Goal: Find specific page/section: Find specific page/section

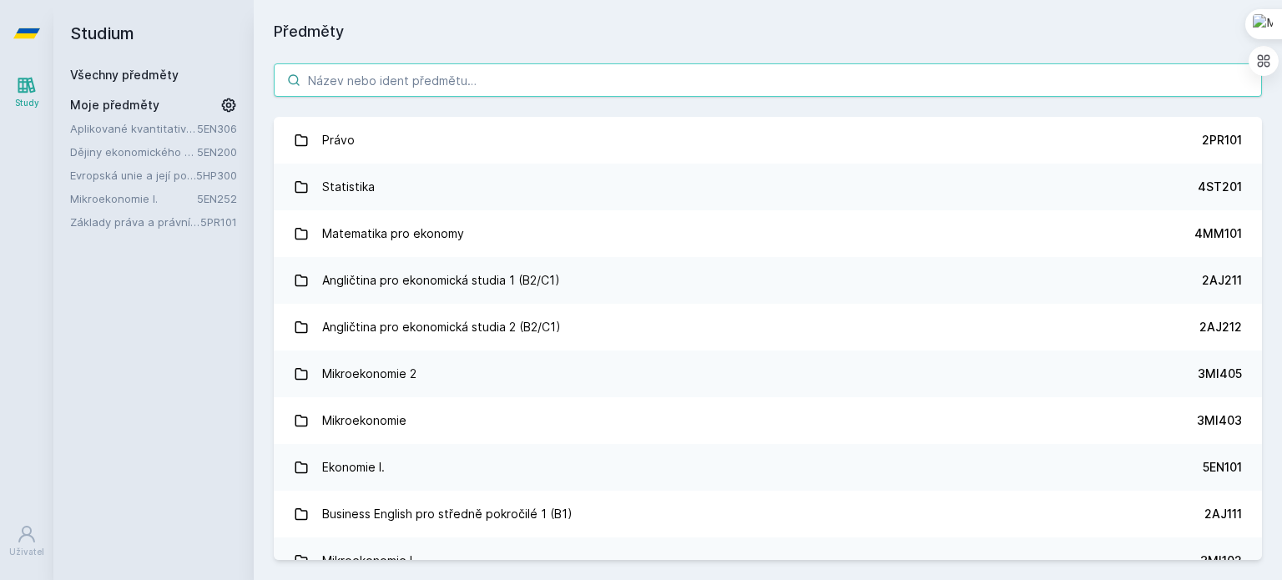
click at [481, 72] on input "search" at bounding box center [768, 79] width 988 height 33
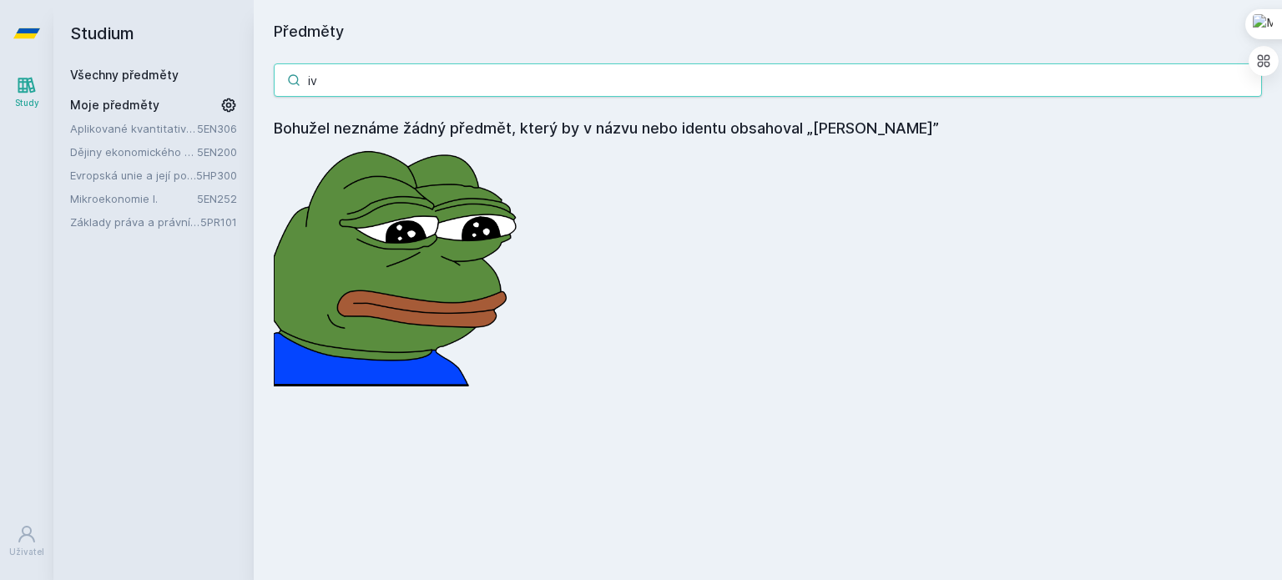
type input "i"
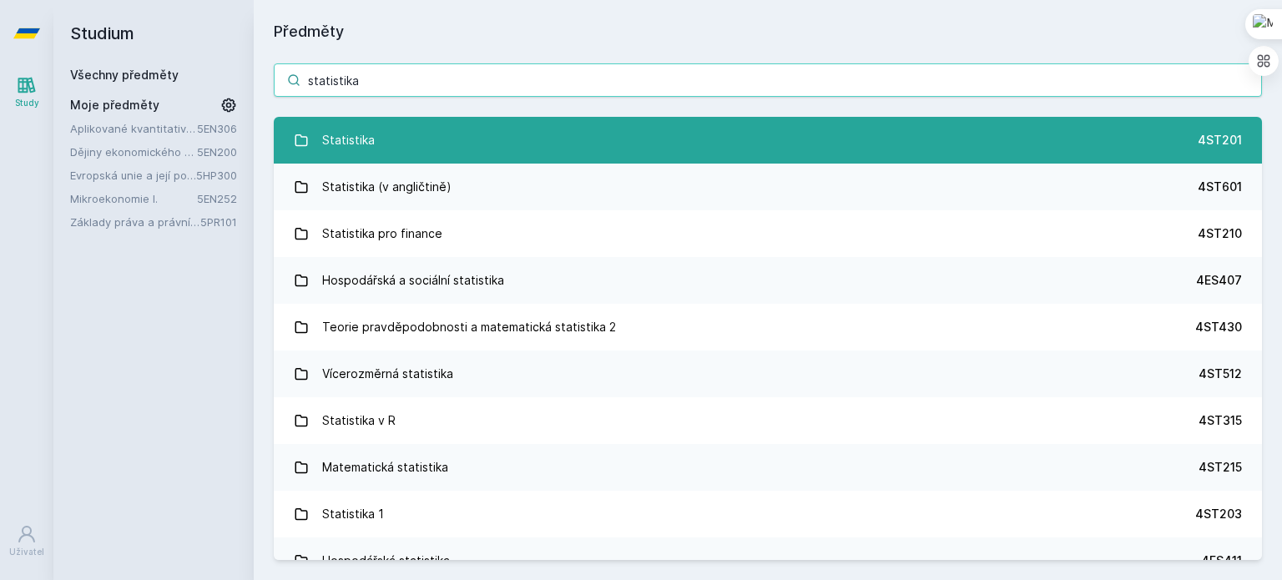
type input "statistika"
click at [435, 149] on link "Statistika 4ST201" at bounding box center [768, 140] width 988 height 47
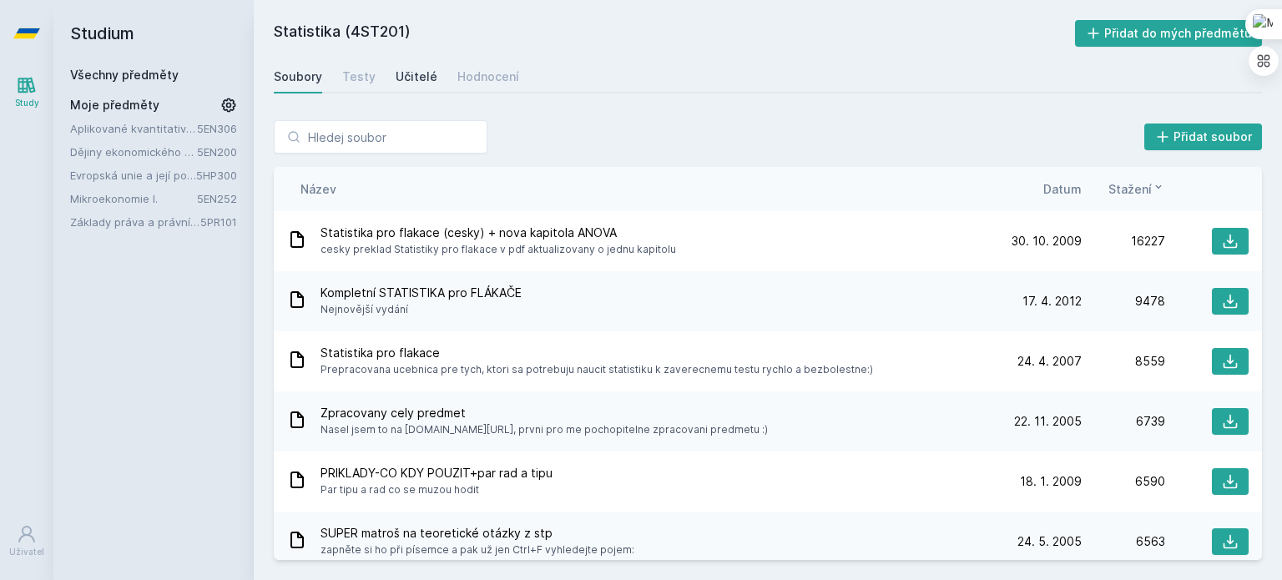
click at [414, 86] on link "Učitelé" at bounding box center [417, 76] width 42 height 33
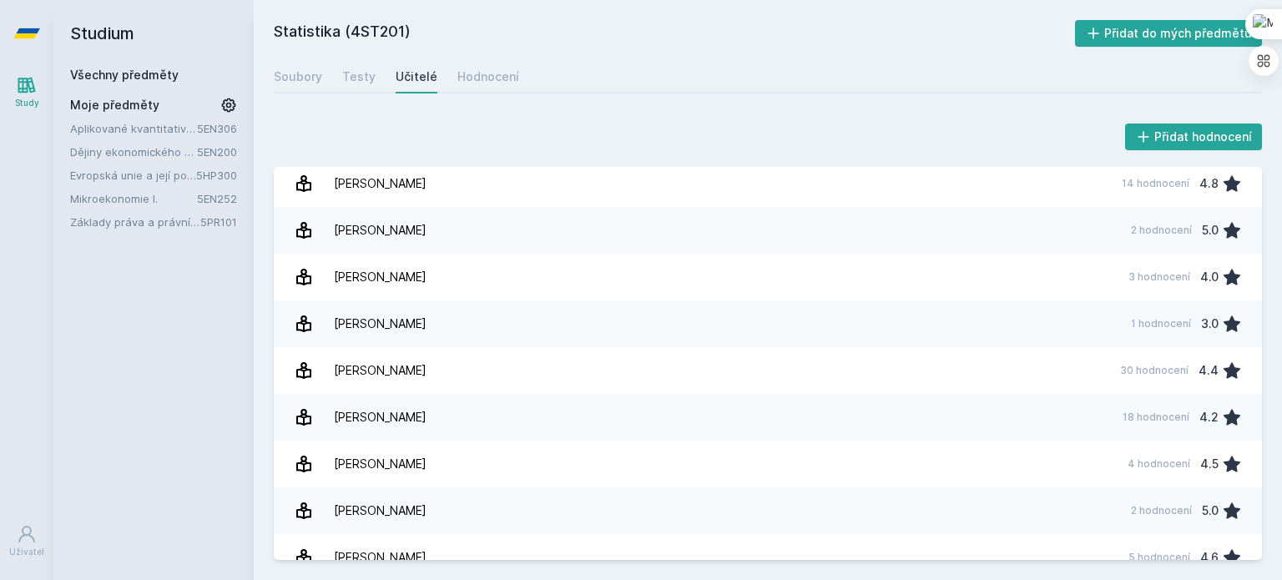
scroll to position [1131, 0]
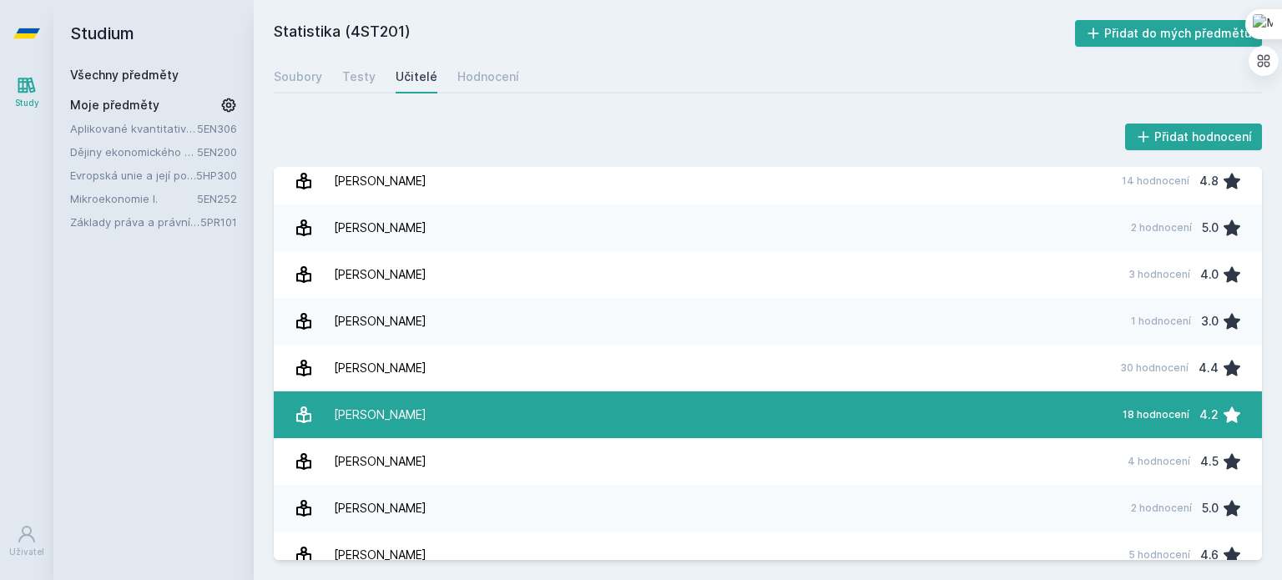
click at [427, 403] on link "Malá [PERSON_NAME] 18 hodnocení 4.2" at bounding box center [768, 414] width 988 height 47
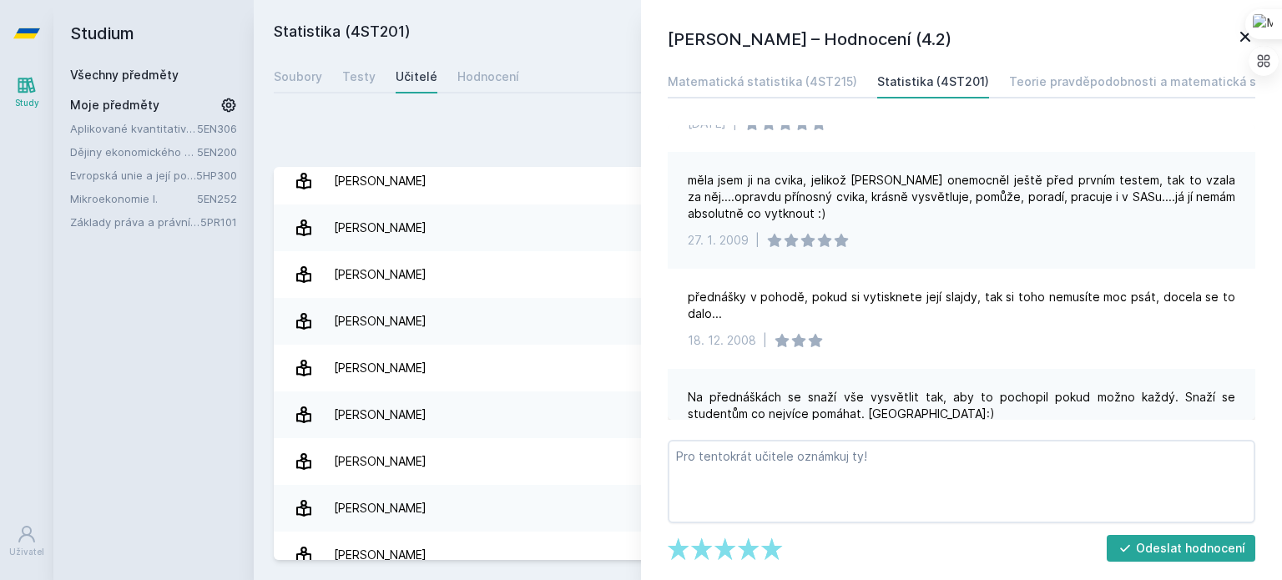
scroll to position [578, 0]
